Goal: Task Accomplishment & Management: Manage account settings

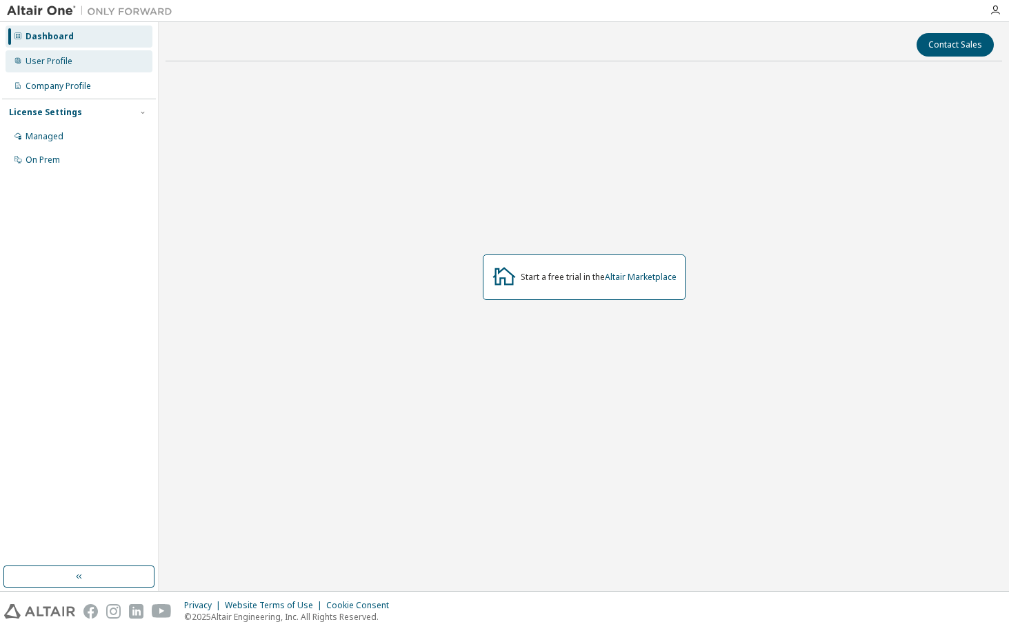
click at [51, 60] on div "User Profile" at bounding box center [49, 61] width 47 height 11
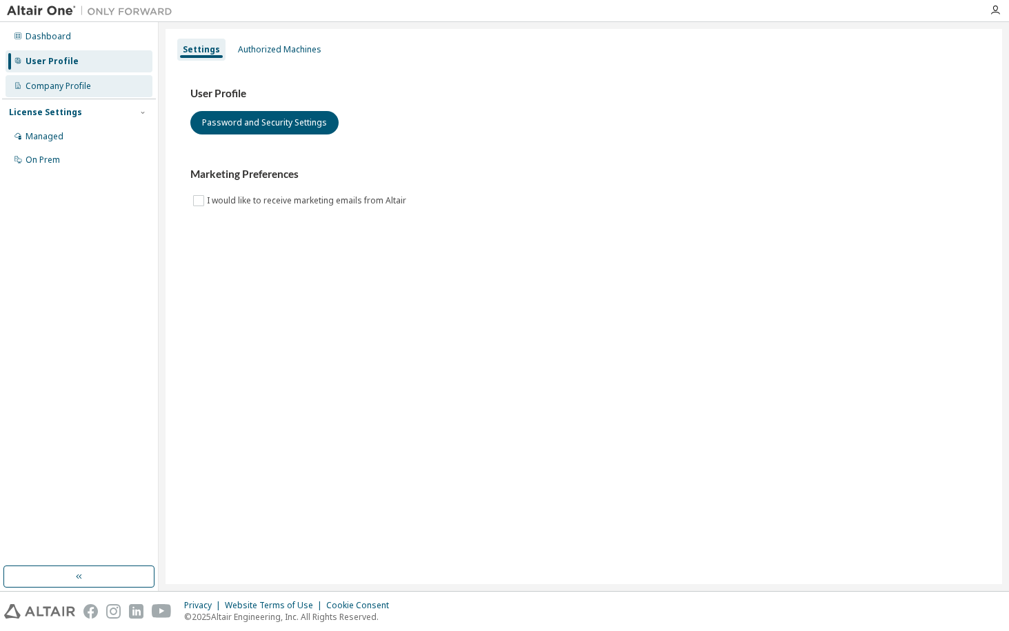
click at [56, 88] on div "Company Profile" at bounding box center [59, 86] width 66 height 11
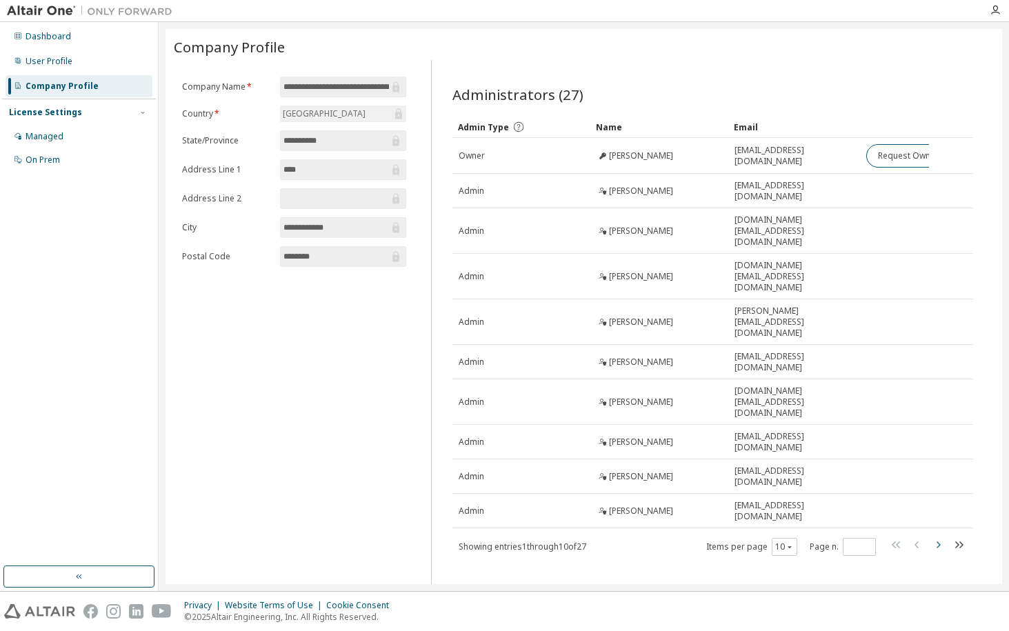
click at [941, 536] on icon "button" at bounding box center [938, 544] width 17 height 17
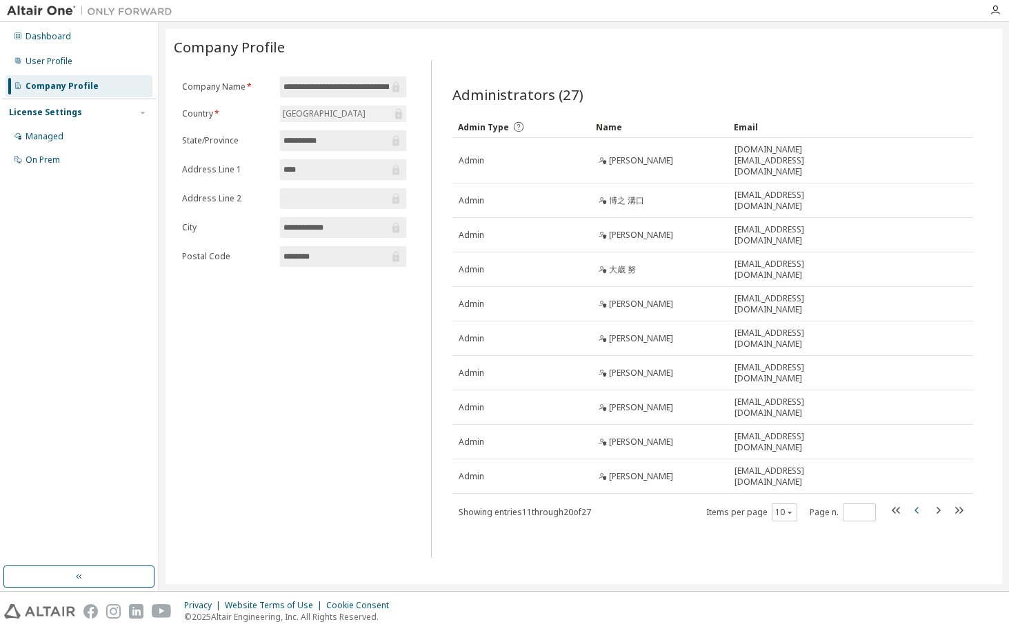
click at [914, 502] on icon "button" at bounding box center [917, 510] width 17 height 17
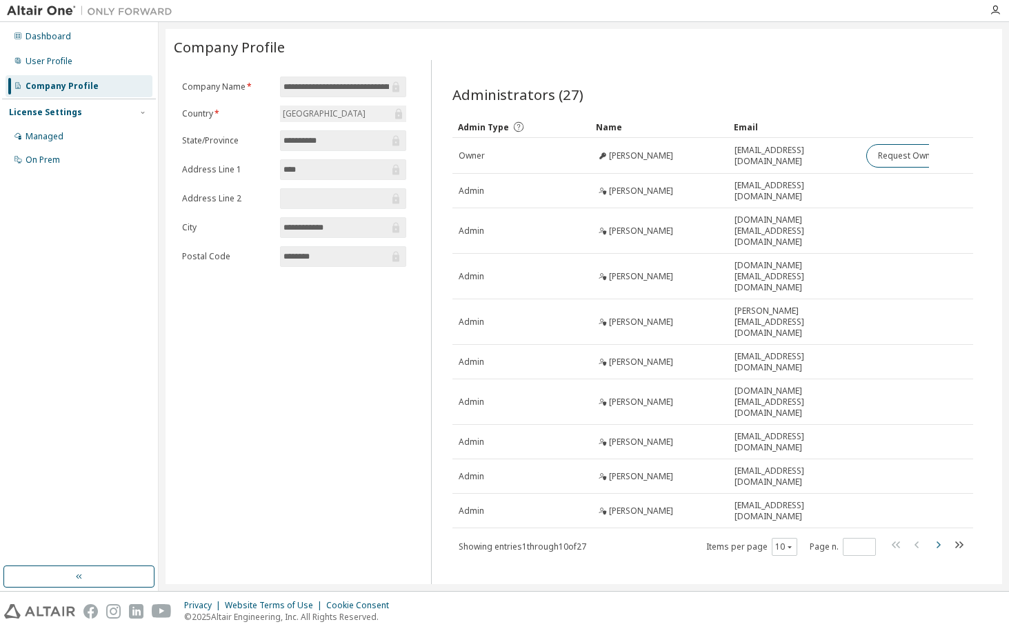
click at [938, 541] on icon "button" at bounding box center [938, 544] width 4 height 7
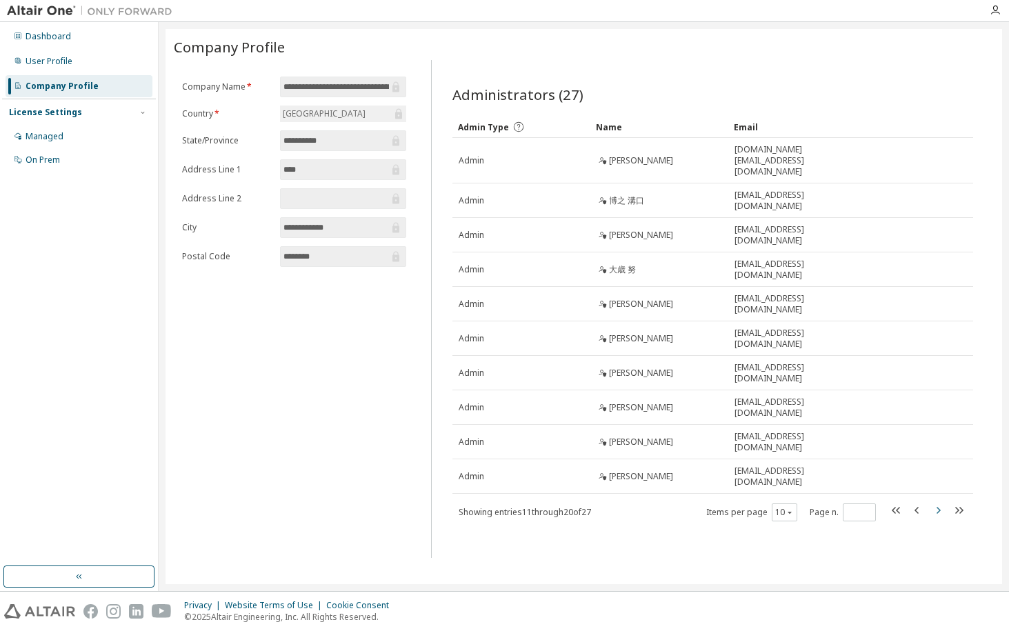
click at [940, 502] on icon "button" at bounding box center [938, 510] width 17 height 17
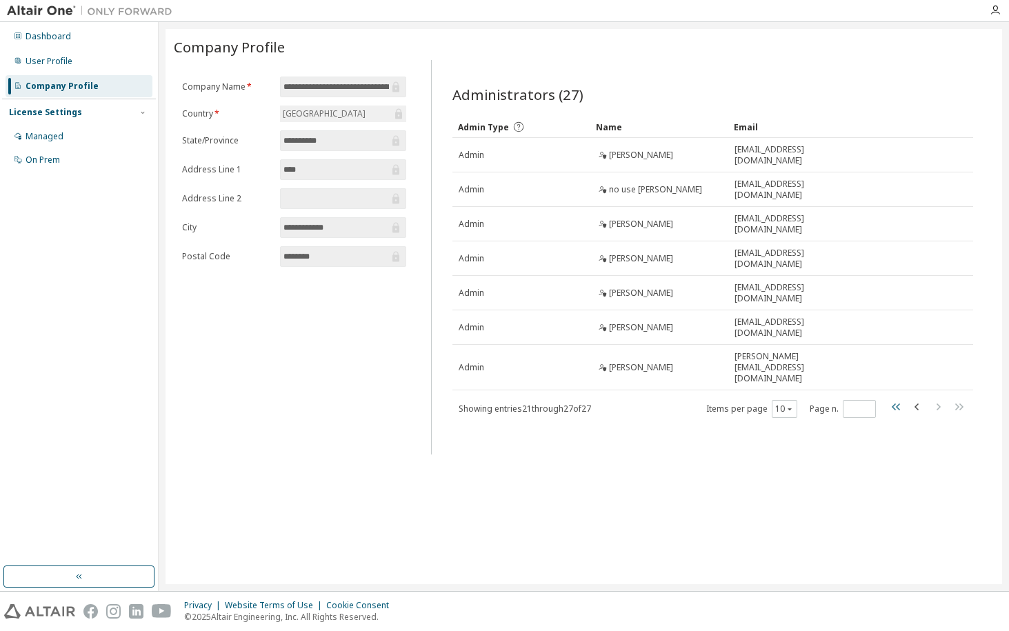
click at [896, 403] on icon "button" at bounding box center [896, 406] width 8 height 7
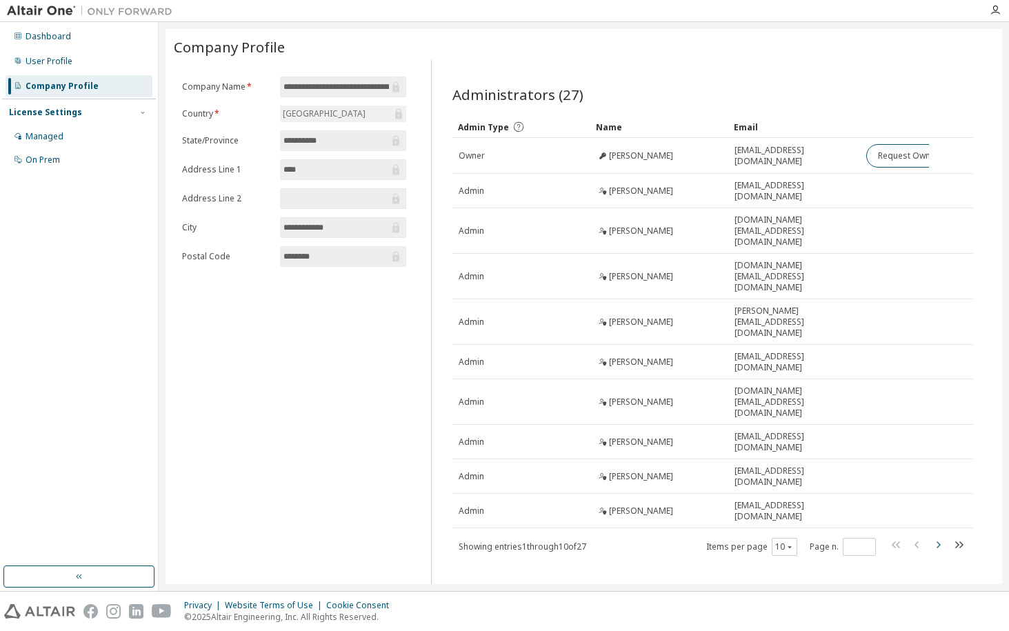
click at [942, 536] on icon "button" at bounding box center [938, 544] width 17 height 17
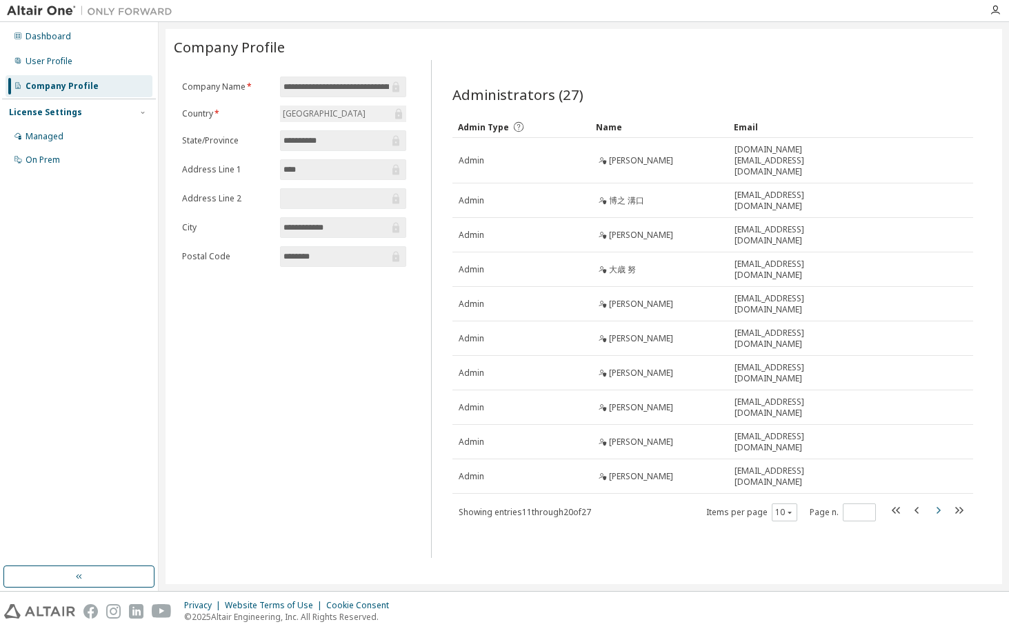
click at [942, 502] on icon "button" at bounding box center [938, 510] width 17 height 17
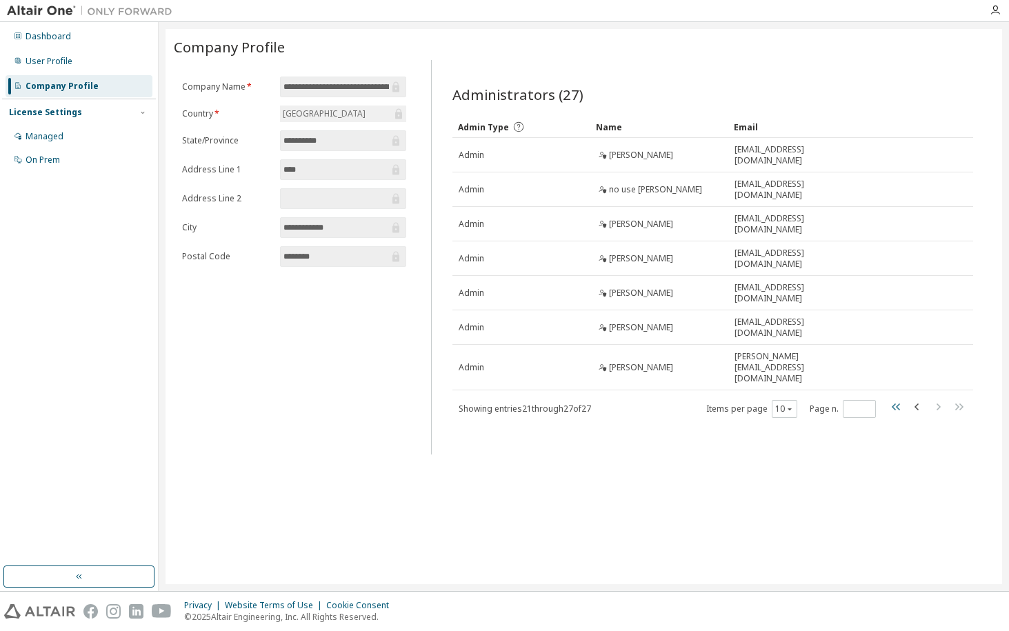
click at [892, 399] on icon "button" at bounding box center [896, 407] width 17 height 17
type input "*"
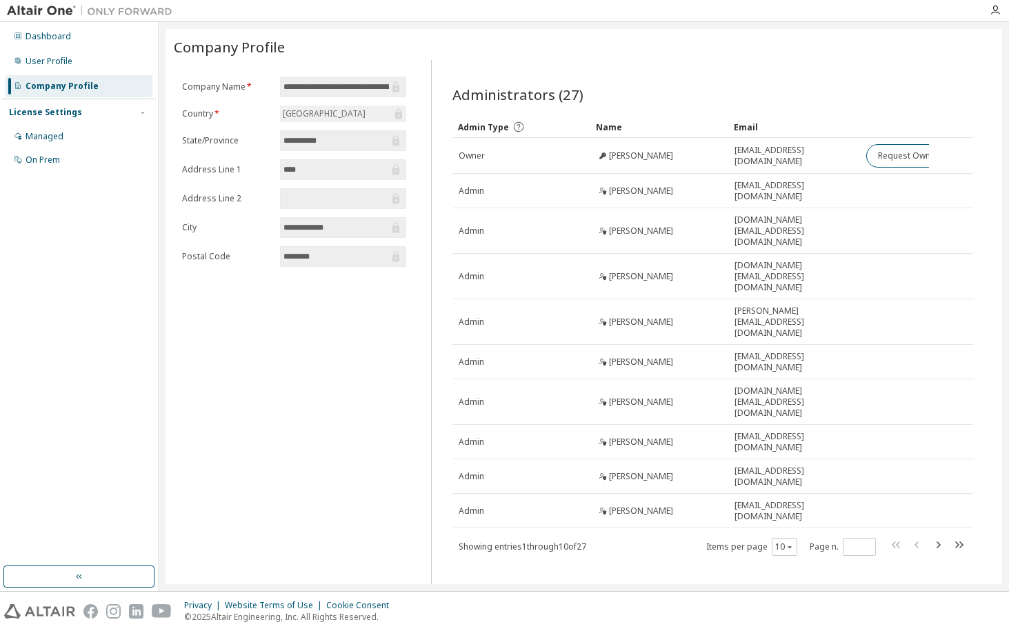
click at [68, 84] on div "Company Profile" at bounding box center [62, 86] width 73 height 11
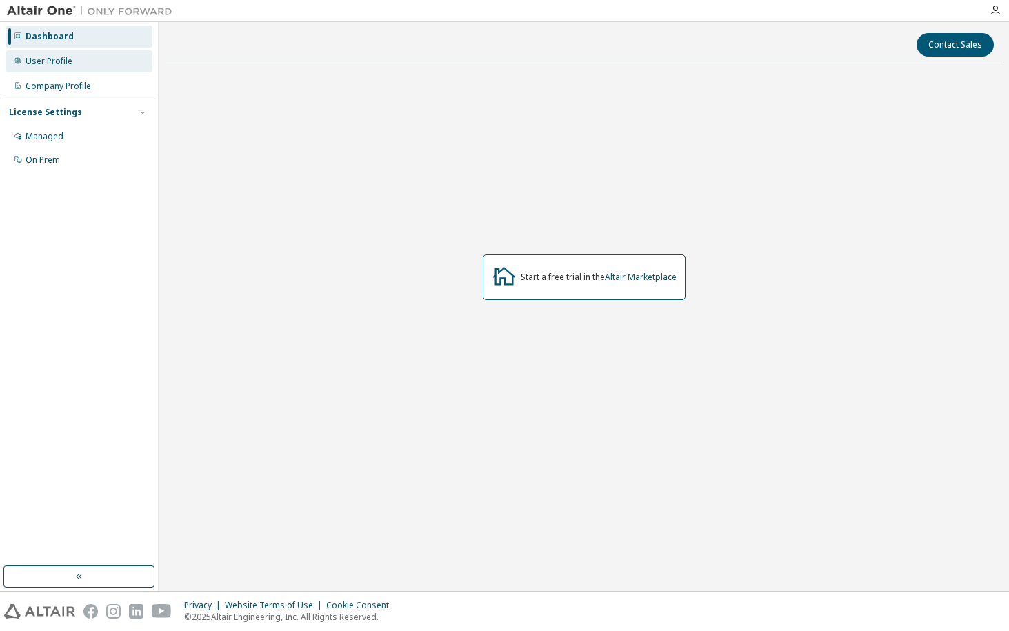
click at [75, 58] on div "User Profile" at bounding box center [79, 61] width 147 height 22
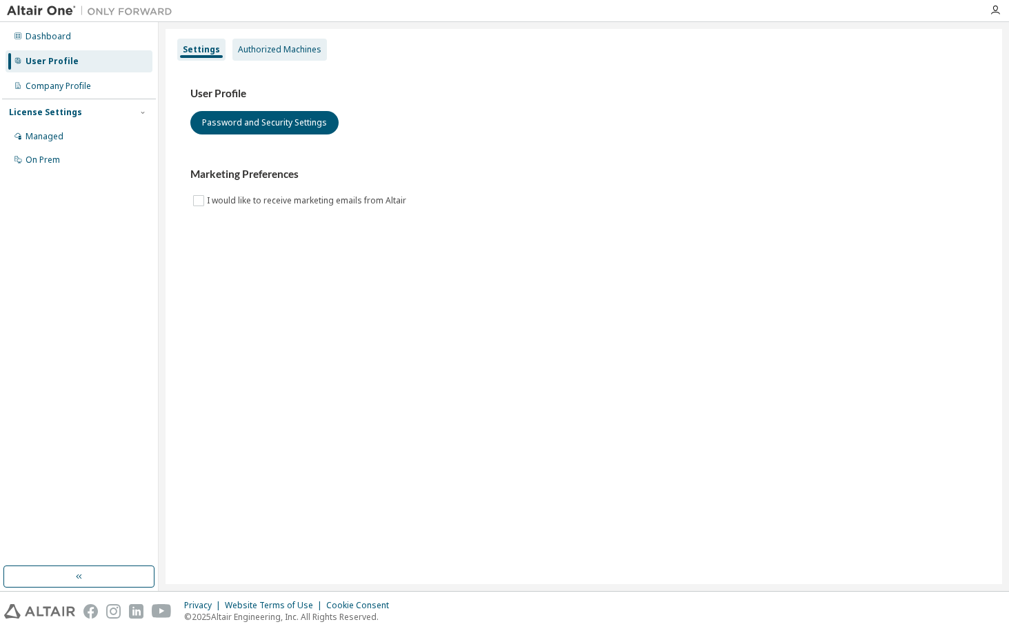
click at [257, 52] on div "Authorized Machines" at bounding box center [279, 49] width 83 height 11
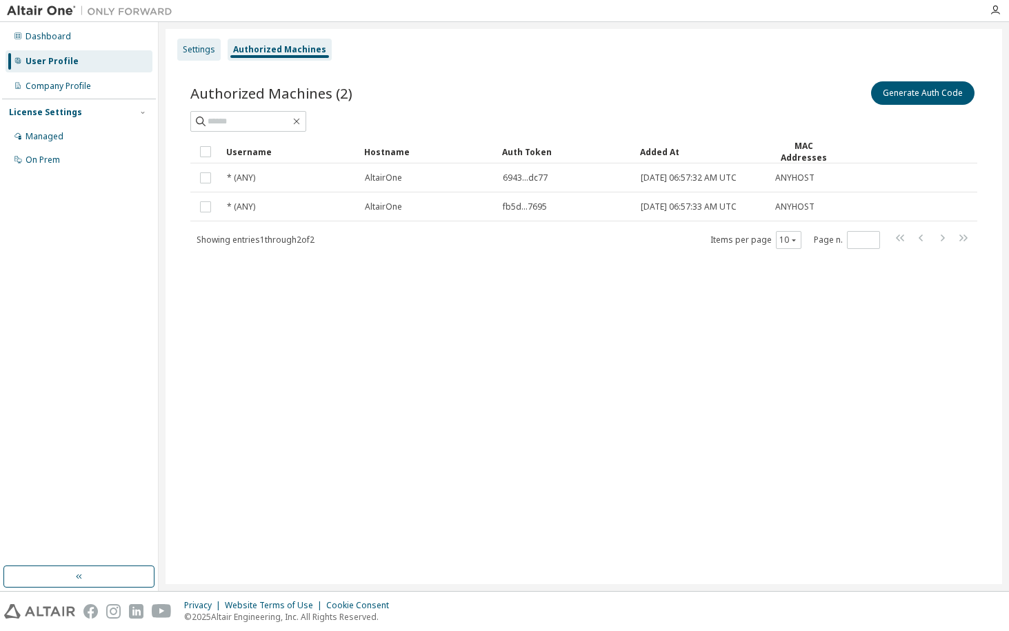
click at [198, 57] on div "Settings" at bounding box center [198, 50] width 43 height 22
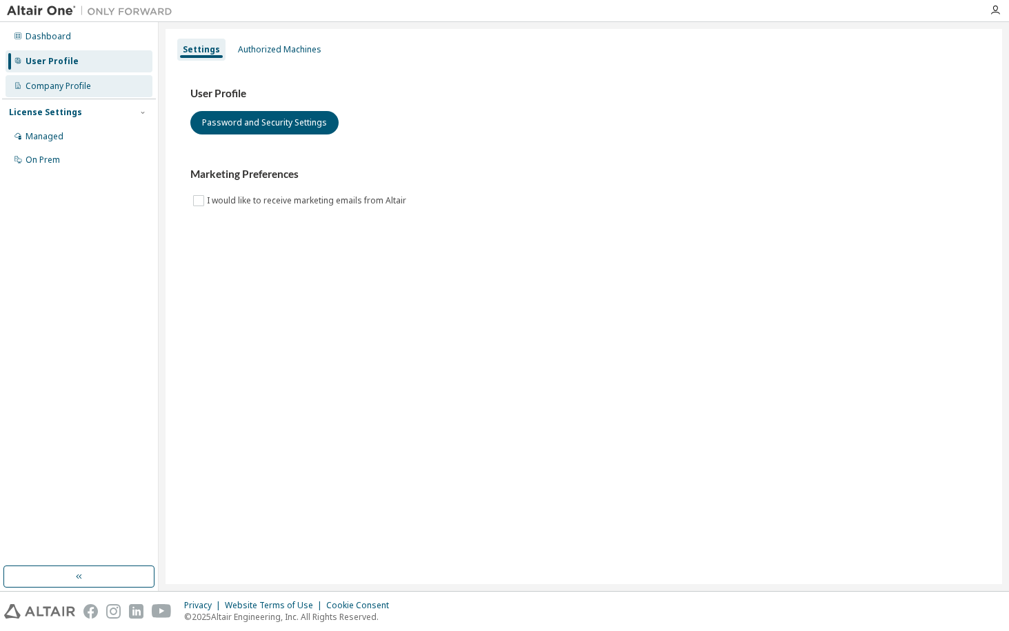
click at [94, 90] on div "Company Profile" at bounding box center [79, 86] width 147 height 22
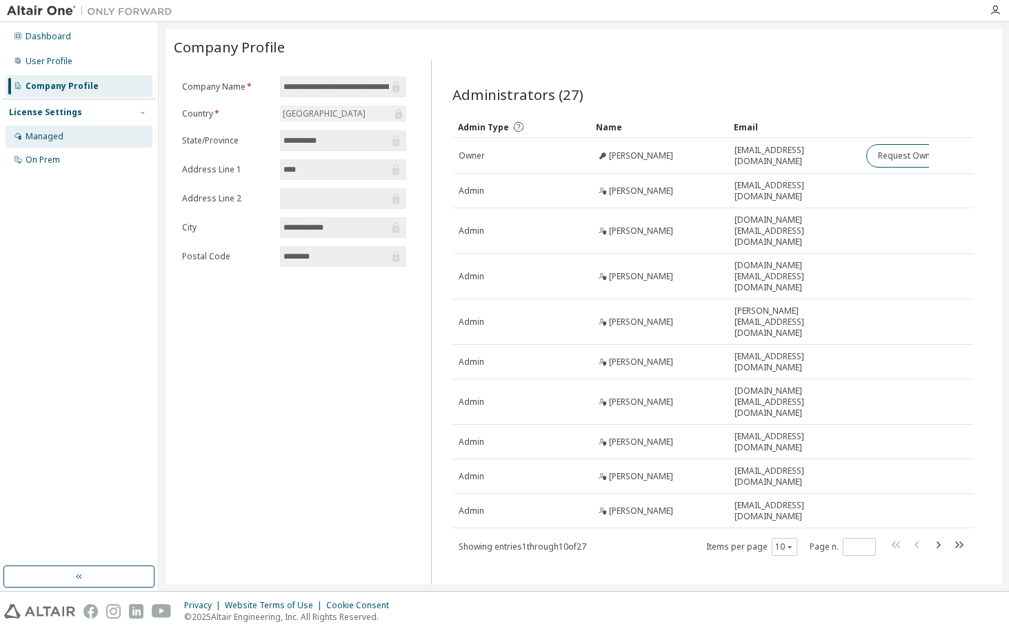
click at [52, 135] on div "Managed" at bounding box center [45, 136] width 38 height 11
